Goal: Communication & Community: Answer question/provide support

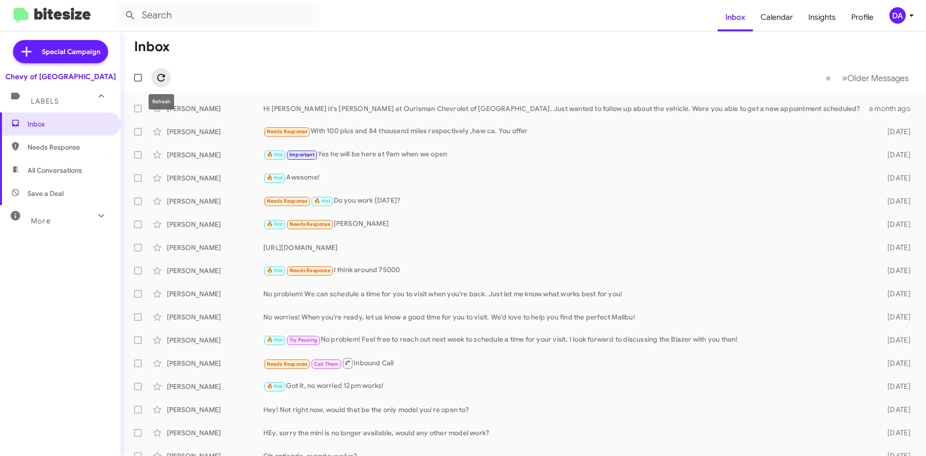
click at [166, 76] on span at bounding box center [160, 78] width 19 height 12
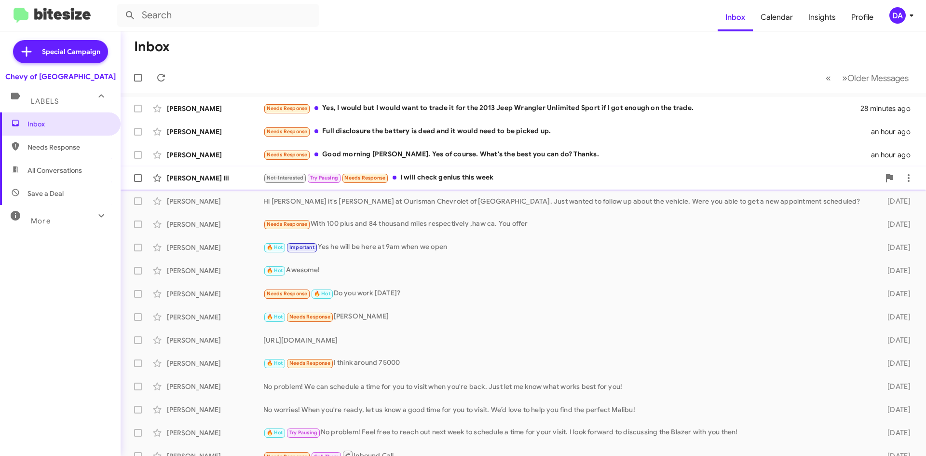
click at [432, 172] on div "Not-Interested Try Pausing Needs Response I will check genius this week" at bounding box center [571, 177] width 616 height 11
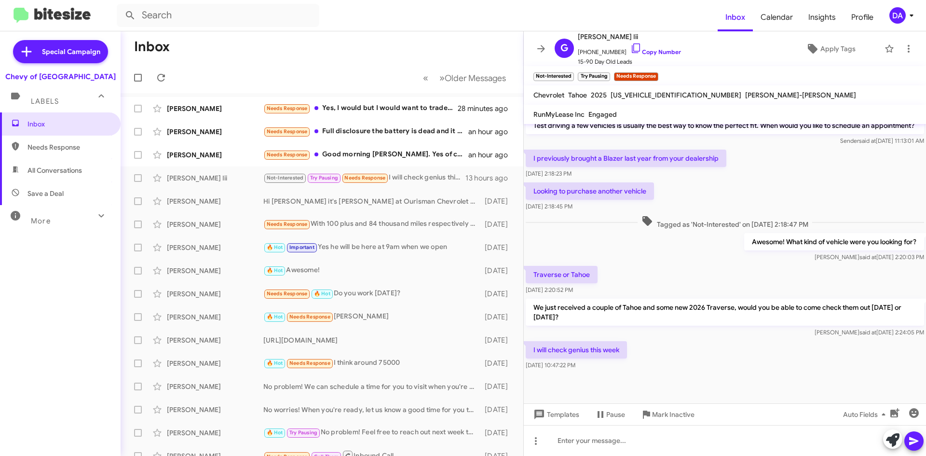
scroll to position [347, 0]
click at [405, 158] on div "Needs Response Good morning [PERSON_NAME]. Yes of course. What's the best you c…" at bounding box center [370, 154] width 214 height 11
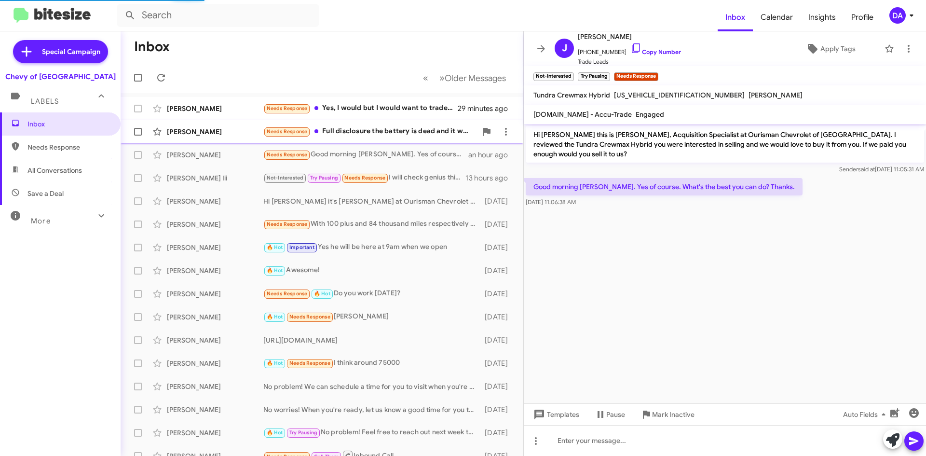
click at [416, 141] on span "[PERSON_NAME] Needs Response Full disclosure the battery is dead and it would n…" at bounding box center [322, 131] width 403 height 23
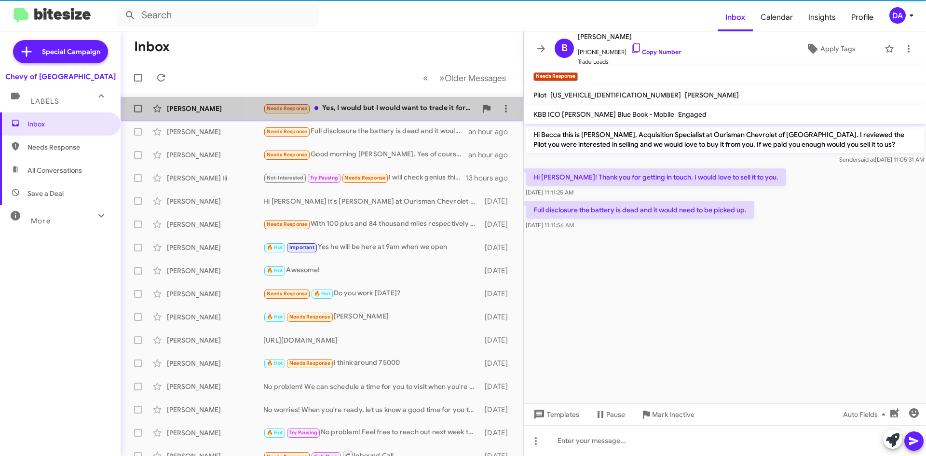
click at [413, 116] on div "[PERSON_NAME] Needs Response Yes, I would but I would want to trade it for the …" at bounding box center [321, 108] width 387 height 19
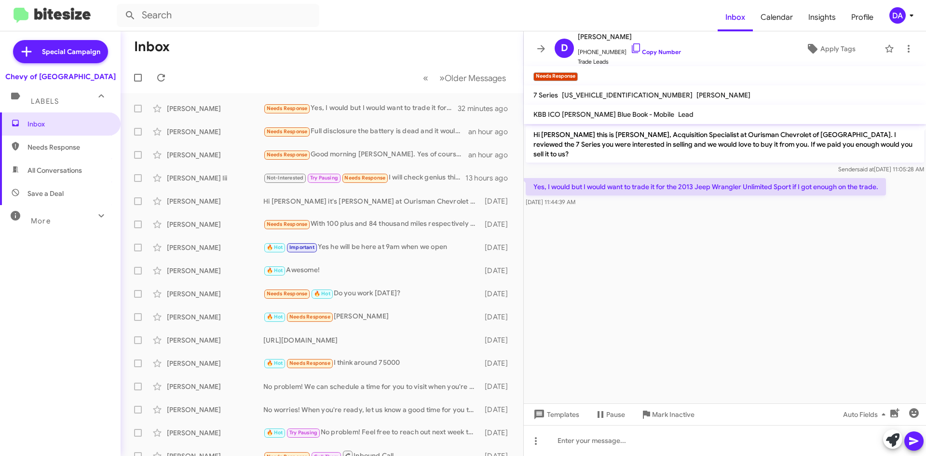
click at [69, 268] on div "Inbox Needs Response All Conversations Save a Deal More Important 🔥 Hot Appoint…" at bounding box center [60, 248] width 121 height 273
